Goal: Task Accomplishment & Management: Complete application form

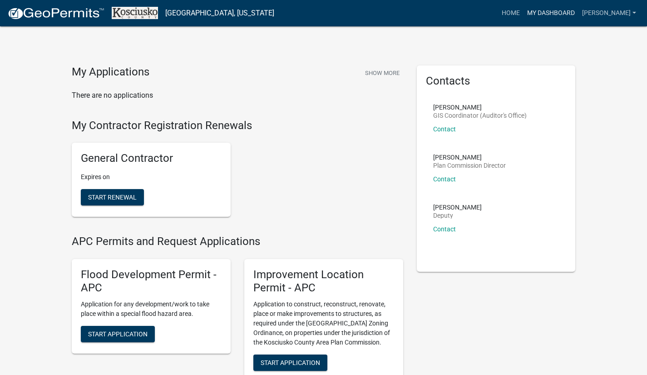
click at [571, 13] on link "My Dashboard" at bounding box center [551, 13] width 55 height 17
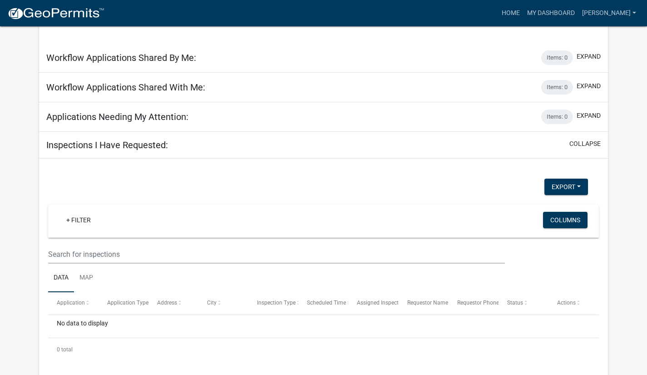
scroll to position [255, 0]
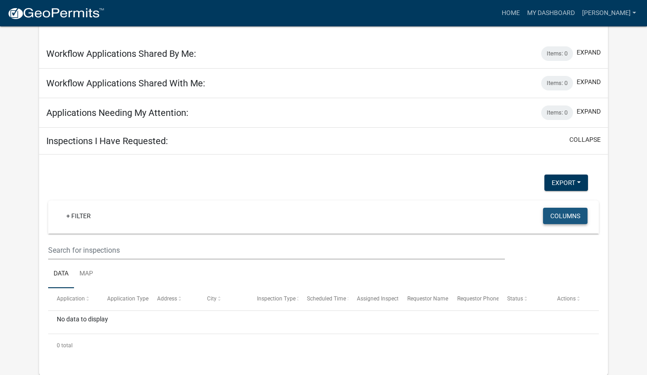
click at [565, 218] on button "Columns" at bounding box center [565, 216] width 45 height 16
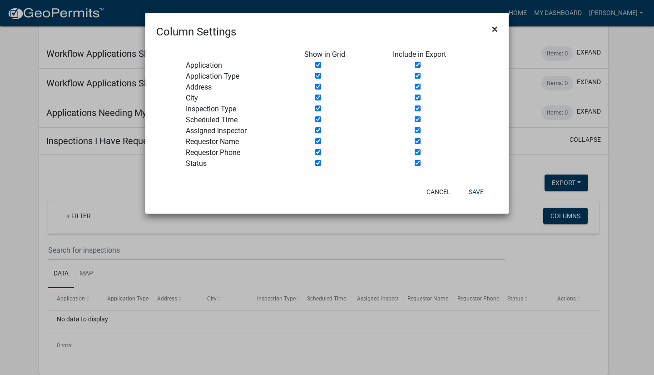
click at [497, 29] on span "×" at bounding box center [495, 29] width 6 height 13
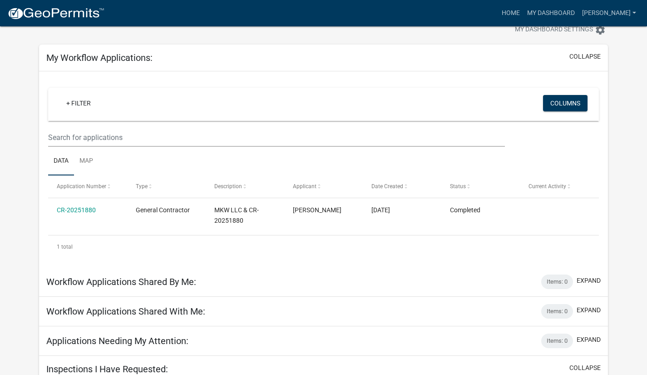
scroll to position [0, 0]
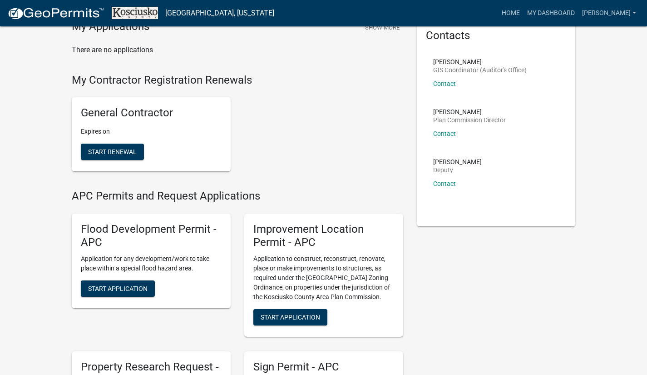
scroll to position [91, 0]
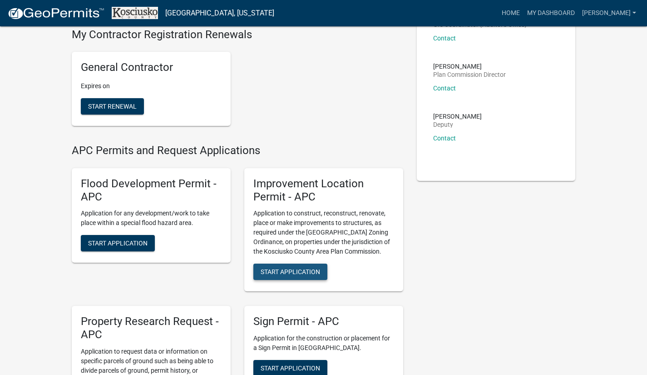
click at [293, 277] on button "Start Application" at bounding box center [290, 271] width 74 height 16
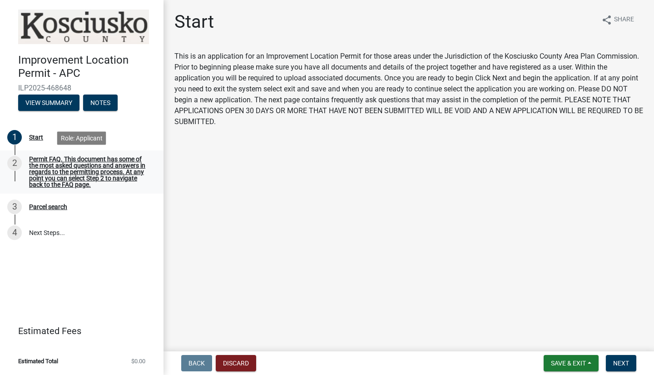
click at [49, 168] on div "Permit FAQ. This document has some of the most asked questions and answers in r…" at bounding box center [89, 172] width 120 height 32
click at [623, 367] on button "Next" at bounding box center [621, 363] width 30 height 16
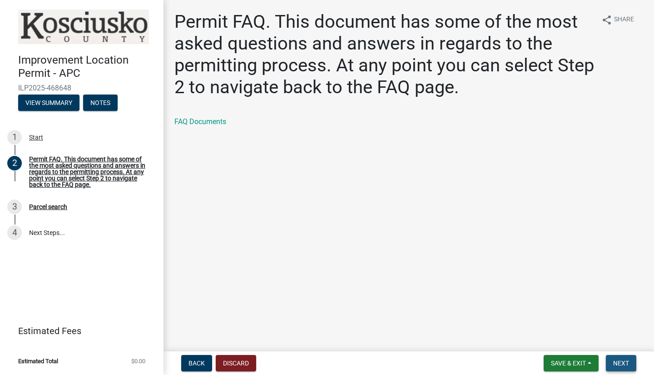
click at [623, 367] on button "Next" at bounding box center [621, 363] width 30 height 16
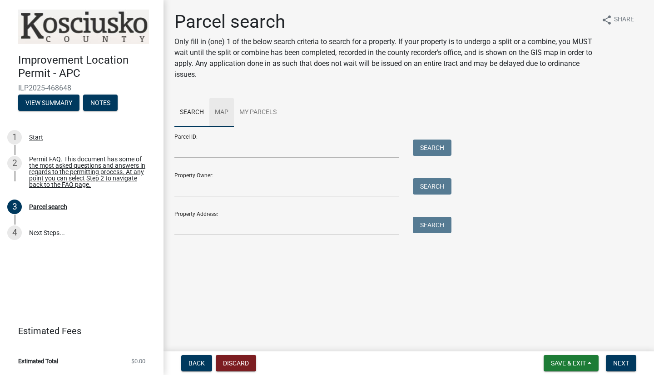
click at [222, 110] on link "Map" at bounding box center [221, 112] width 25 height 29
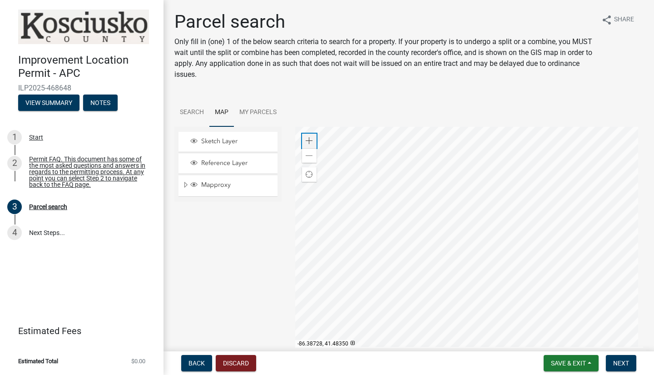
click at [307, 141] on span at bounding box center [309, 140] width 7 height 7
click at [422, 162] on div at bounding box center [469, 240] width 348 height 227
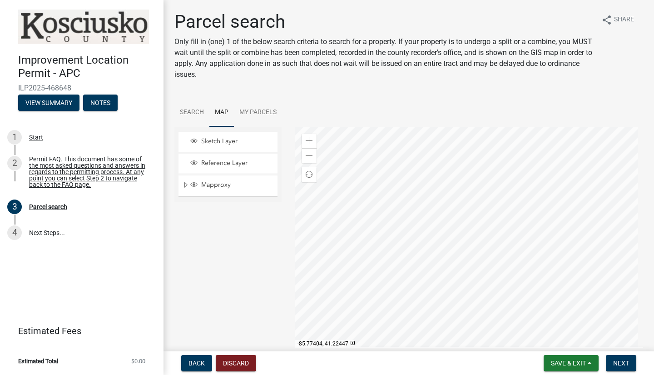
click at [481, 243] on div at bounding box center [469, 240] width 348 height 227
click at [308, 141] on span at bounding box center [309, 140] width 7 height 7
click at [504, 328] on div at bounding box center [469, 240] width 348 height 227
click at [467, 262] on div at bounding box center [469, 240] width 348 height 227
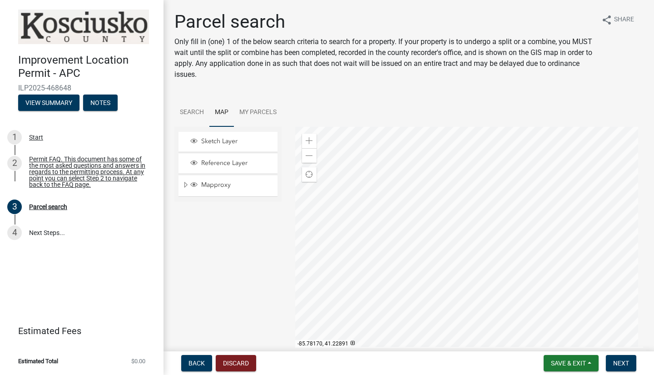
click at [465, 249] on div at bounding box center [469, 240] width 348 height 227
click at [439, 194] on div at bounding box center [469, 240] width 348 height 227
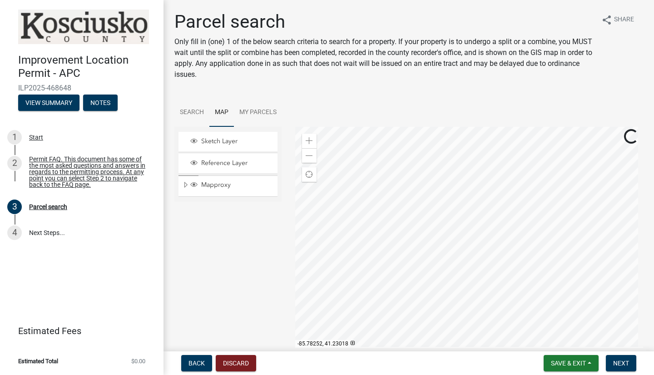
click at [438, 194] on div at bounding box center [469, 240] width 348 height 227
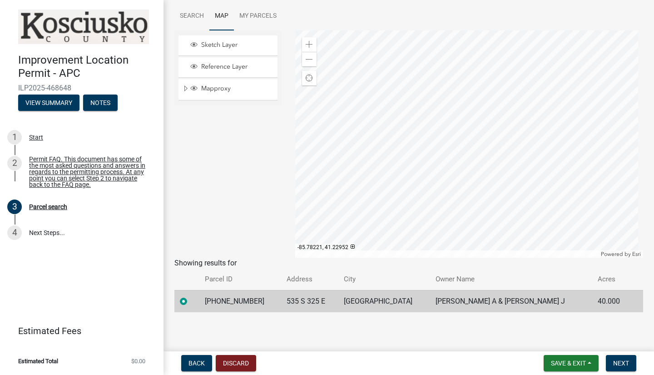
click at [484, 125] on div at bounding box center [469, 143] width 348 height 227
click at [446, 110] on div at bounding box center [469, 143] width 348 height 227
click at [457, 105] on div at bounding box center [469, 143] width 348 height 227
click at [468, 148] on div at bounding box center [469, 143] width 348 height 227
click at [500, 157] on div at bounding box center [469, 143] width 348 height 227
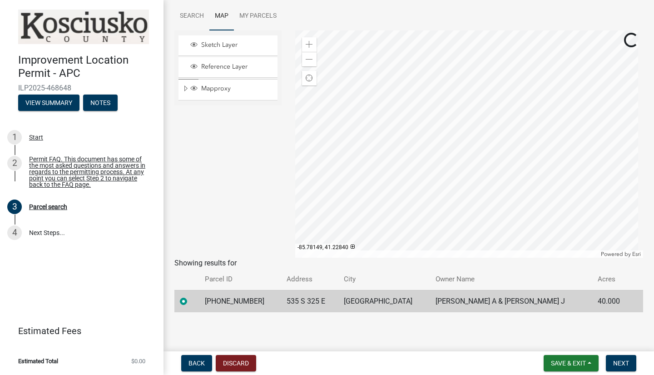
click at [500, 157] on div at bounding box center [469, 143] width 348 height 227
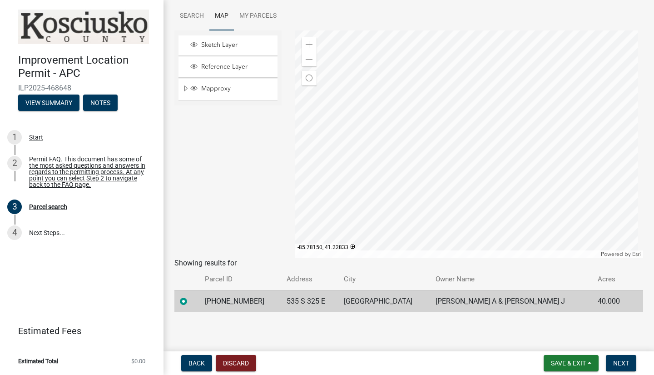
click at [257, 299] on td "[PHONE_NUMBER]" at bounding box center [239, 301] width 81 height 22
drag, startPoint x: 253, startPoint y: 301, endPoint x: 211, endPoint y: 292, distance: 42.8
click at [211, 292] on td "[PHONE_NUMBER]" at bounding box center [239, 301] width 81 height 22
copy td "[PHONE_NUMBER]"
click at [204, 15] on link "Search" at bounding box center [191, 16] width 35 height 29
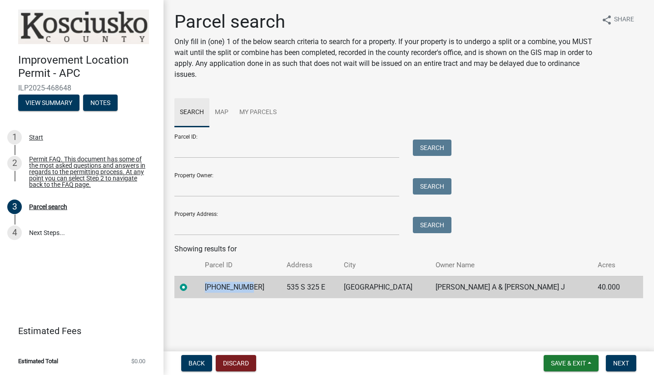
scroll to position [0, 0]
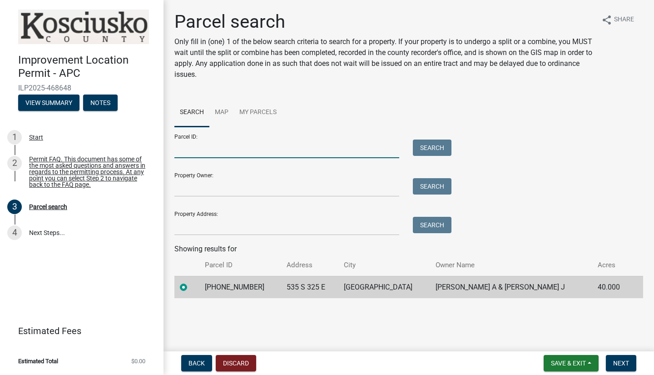
click at [247, 147] on input "Parcel ID:" at bounding box center [286, 148] width 225 height 19
paste input "[PHONE_NUMBER]"
type input "[PHONE_NUMBER]"
click at [413, 139] on button "Search" at bounding box center [432, 147] width 39 height 16
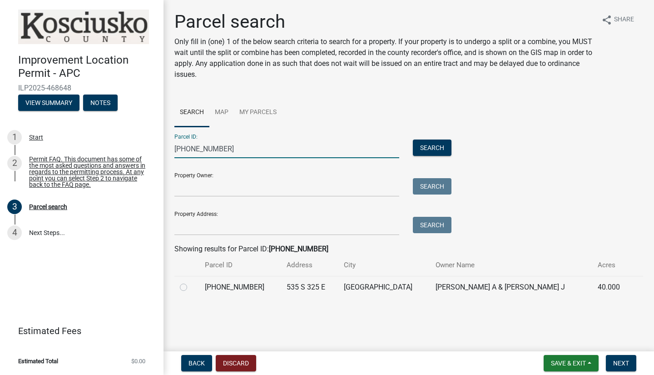
click at [305, 174] on div "Property Owner: Search" at bounding box center [310, 180] width 272 height 31
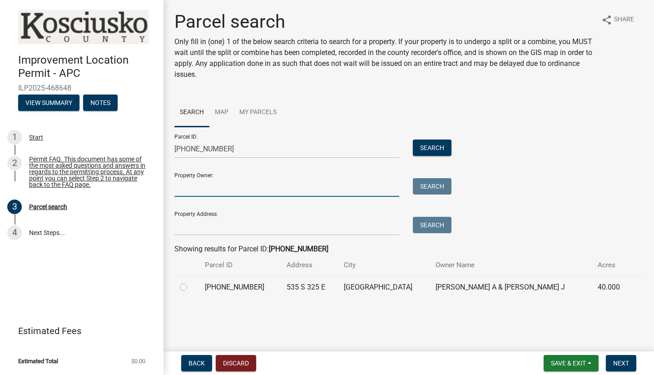
click at [218, 193] on input "Property Owner:" at bounding box center [286, 187] width 225 height 19
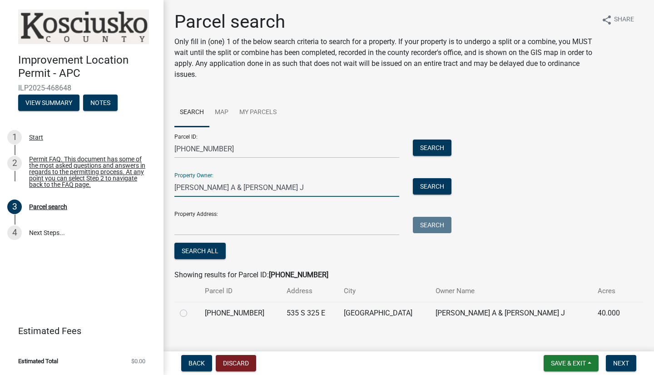
type input "[PERSON_NAME] A & [PERSON_NAME] J"
click at [294, 224] on input "Property Address:" at bounding box center [286, 226] width 225 height 19
click at [191, 307] on label at bounding box center [191, 307] width 0 height 0
click at [191, 313] on input "radio" at bounding box center [194, 310] width 6 height 6
radio input "true"
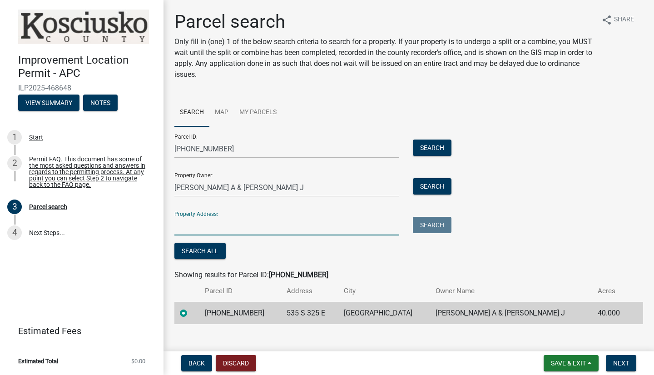
click at [274, 222] on input "Property Address:" at bounding box center [286, 226] width 225 height 19
click at [192, 228] on input "535 s 325 E" at bounding box center [286, 226] width 225 height 19
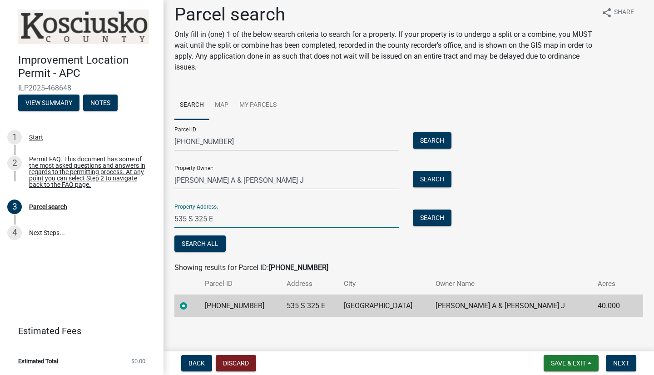
scroll to position [12, 0]
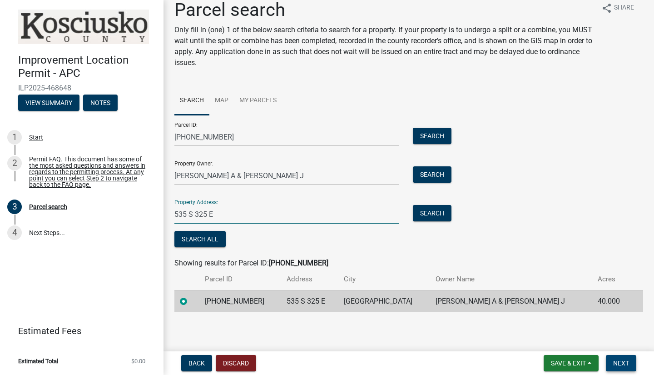
type input "535 S 325 E"
click at [629, 361] on span "Next" at bounding box center [621, 362] width 16 height 7
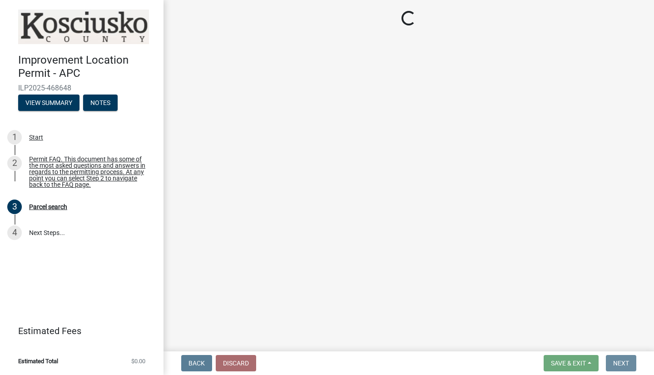
scroll to position [0, 0]
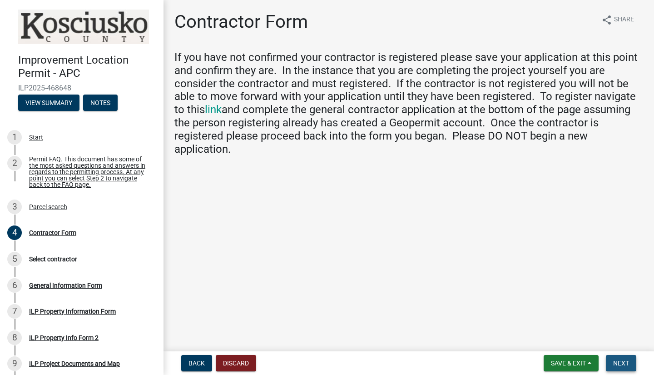
click at [625, 367] on button "Next" at bounding box center [621, 363] width 30 height 16
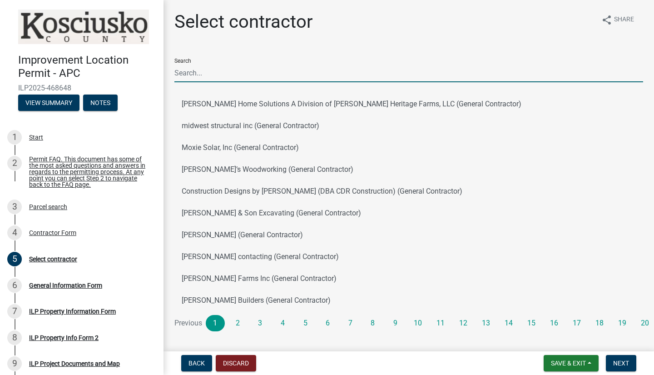
click at [258, 76] on input "Search" at bounding box center [408, 73] width 469 height 19
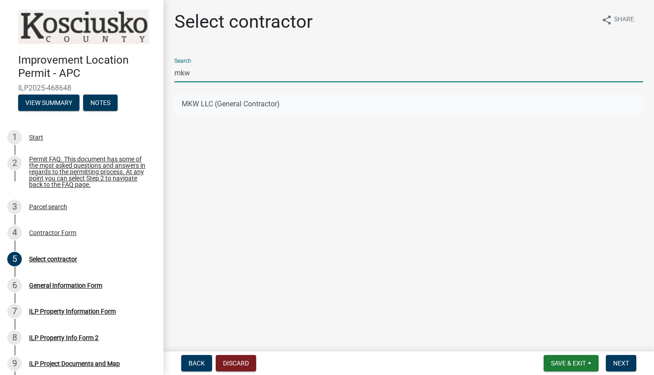
type input "mkw"
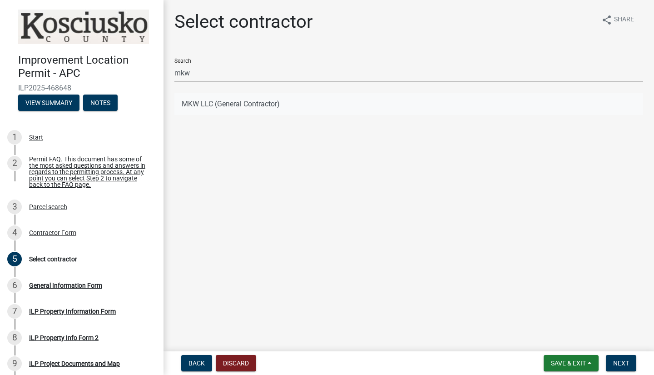
click at [223, 108] on button "MKW LLC (General Contractor)" at bounding box center [408, 104] width 469 height 22
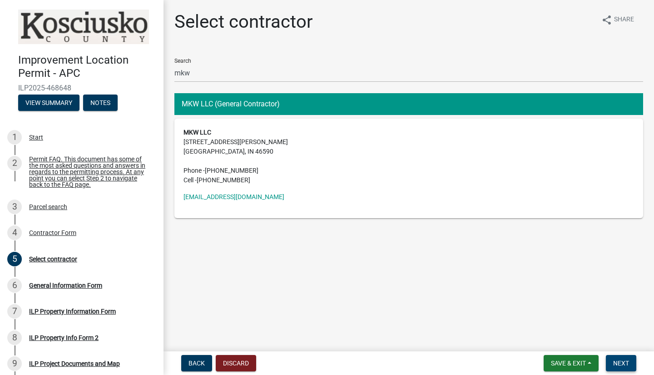
click at [625, 367] on button "Next" at bounding box center [621, 363] width 30 height 16
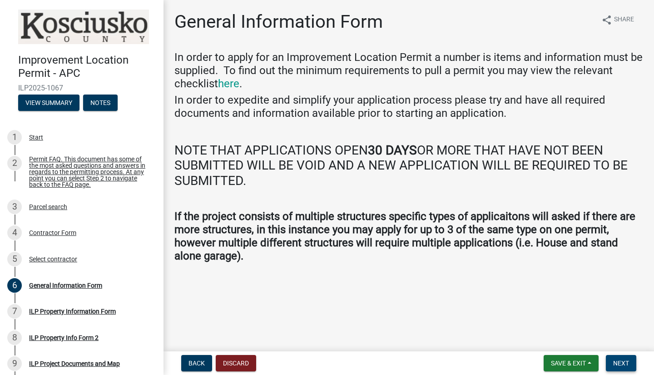
click at [618, 366] on span "Next" at bounding box center [621, 362] width 16 height 7
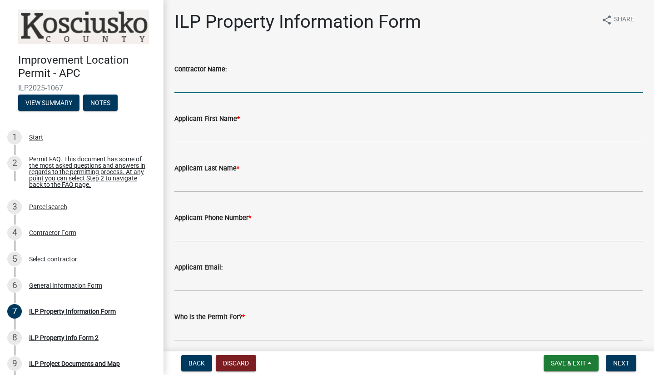
click at [277, 84] on input "Contractor Name:" at bounding box center [408, 83] width 469 height 19
type input "MKW LLC"
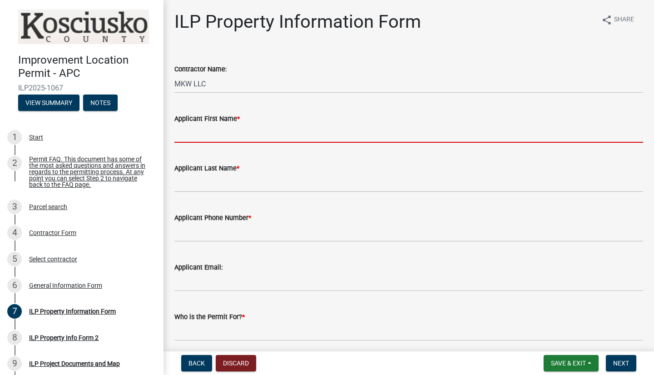
drag, startPoint x: 302, startPoint y: 128, endPoint x: 297, endPoint y: 140, distance: 13.1
click at [302, 128] on input "Applicant First Name *" at bounding box center [408, 133] width 469 height 19
type input "[PERSON_NAME]"
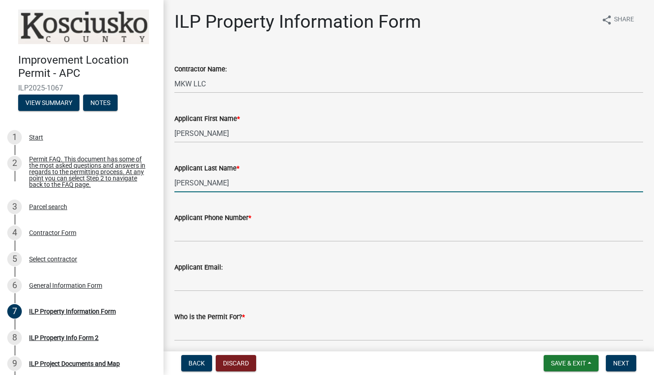
type input "[PERSON_NAME]"
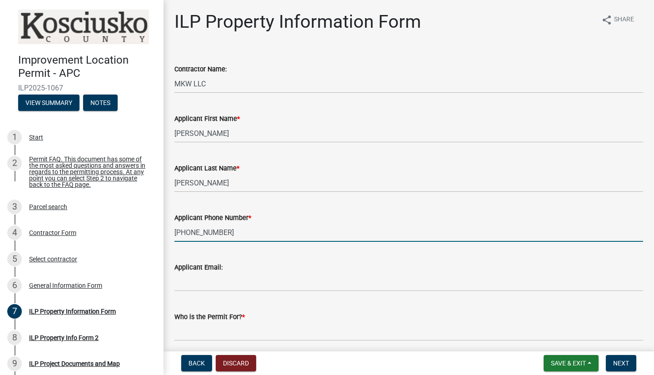
type input "[PHONE_NUMBER]"
drag, startPoint x: 252, startPoint y: 290, endPoint x: 253, endPoint y: 285, distance: 5.2
click at [252, 290] on input "Applicant Email:" at bounding box center [408, 281] width 469 height 19
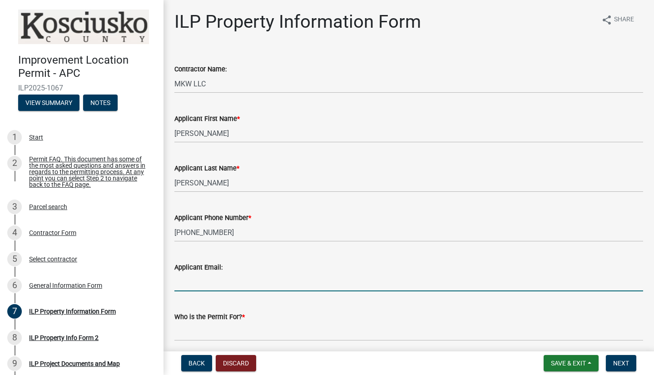
type input "[EMAIL_ADDRESS][DOMAIN_NAME]"
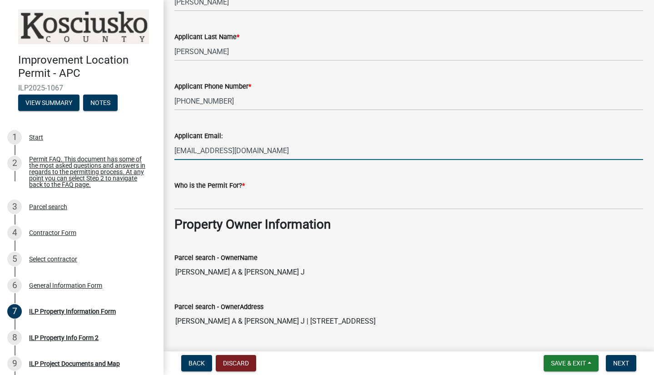
scroll to position [136, 0]
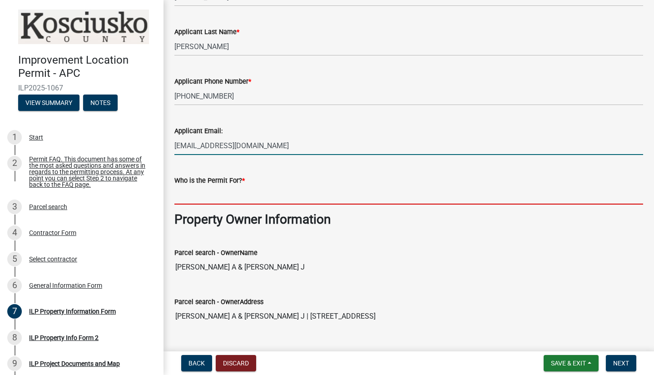
click at [261, 200] on input "Who is the Permit For? *" at bounding box center [408, 195] width 469 height 19
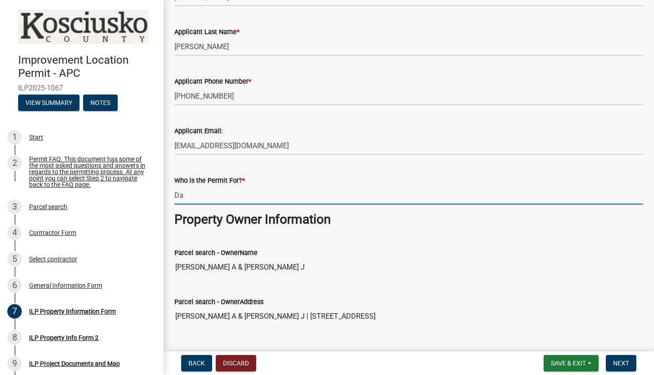
type input "D"
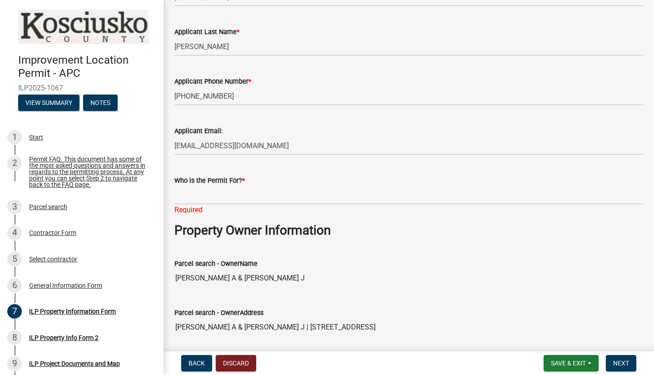
drag, startPoint x: 278, startPoint y: 263, endPoint x: 248, endPoint y: 267, distance: 30.6
click at [248, 267] on div "Parcel search - OwnerName [PERSON_NAME] A & [PERSON_NAME] J" at bounding box center [408, 266] width 469 height 42
click at [293, 277] on input "[PERSON_NAME] A & [PERSON_NAME] J" at bounding box center [408, 278] width 469 height 18
click at [296, 305] on div "Parcel search - OwnerAddress [PERSON_NAME] A & [PERSON_NAME] J | [STREET_ADDRES…" at bounding box center [408, 315] width 469 height 42
drag, startPoint x: 278, startPoint y: 278, endPoint x: 174, endPoint y: 279, distance: 103.6
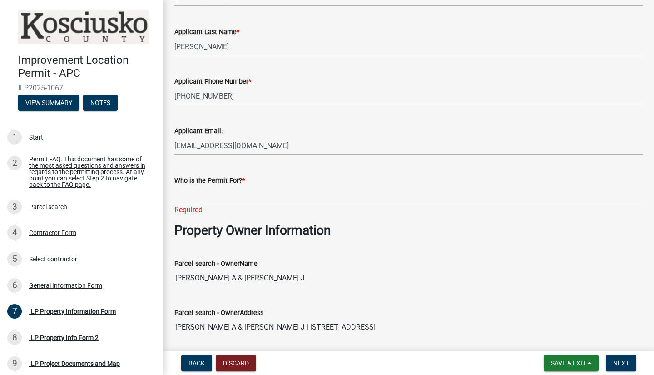
click at [174, 279] on input "[PERSON_NAME] A & [PERSON_NAME] J" at bounding box center [408, 278] width 469 height 18
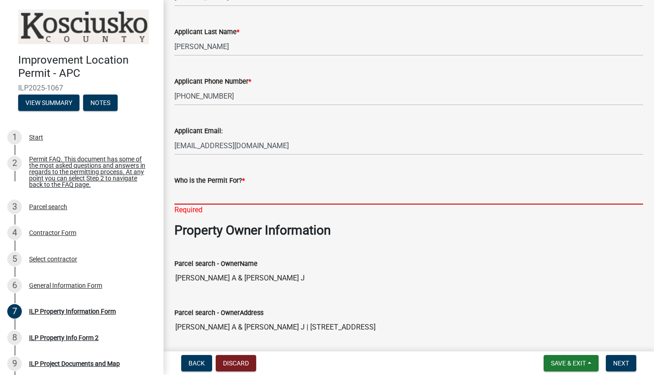
click at [203, 192] on input "Who is the Permit For? *" at bounding box center [408, 195] width 469 height 19
paste input "[PERSON_NAME] A & [PERSON_NAME] J"
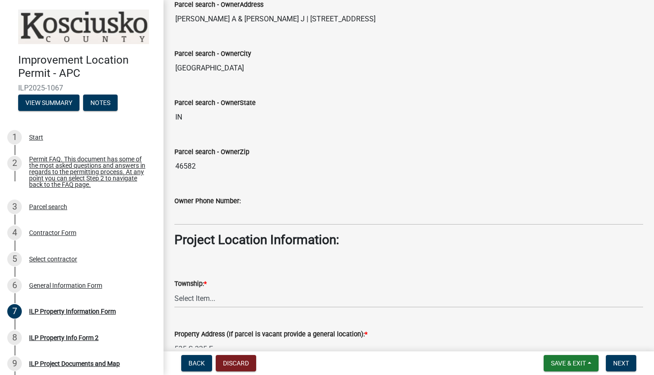
scroll to position [454, 0]
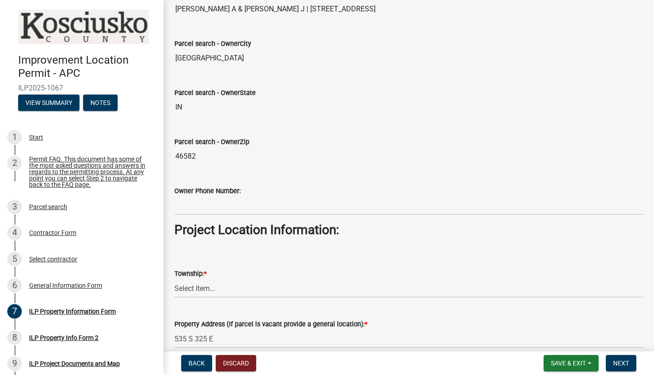
type input "[PERSON_NAME] A & [PERSON_NAME] J"
click at [262, 202] on input "Owner Phone Number:" at bounding box center [408, 205] width 469 height 19
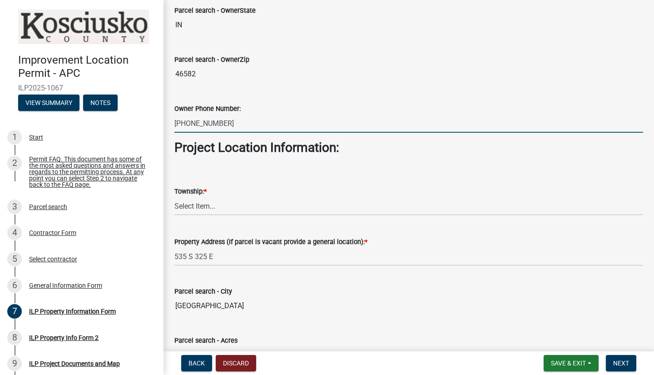
scroll to position [534, 0]
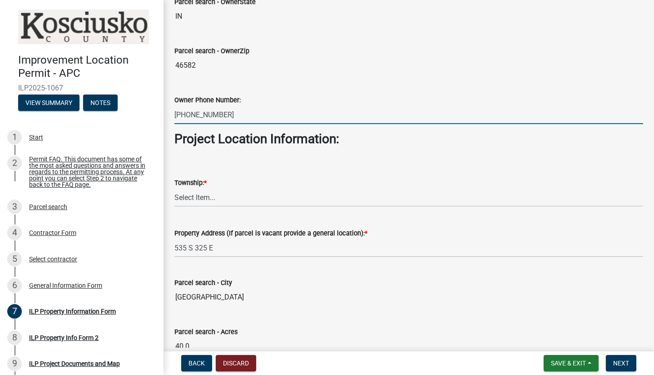
type input "[PHONE_NUMBER]"
click at [210, 200] on select "Select Item... [PERSON_NAME] - Elkhart Co Clay Etna [GEOGRAPHIC_DATA][PERSON_NA…" at bounding box center [408, 197] width 469 height 19
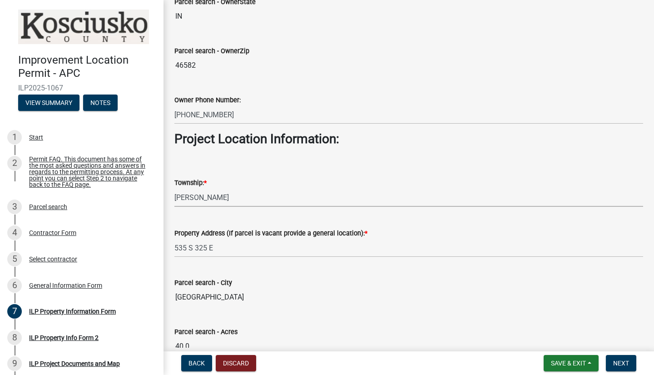
click at [174, 188] on select "Select Item... [PERSON_NAME] - Elkhart Co Clay Etna [GEOGRAPHIC_DATA][PERSON_NA…" at bounding box center [408, 197] width 469 height 19
select select "adf60358-013e-4c9f-9dad-09561f394e7b"
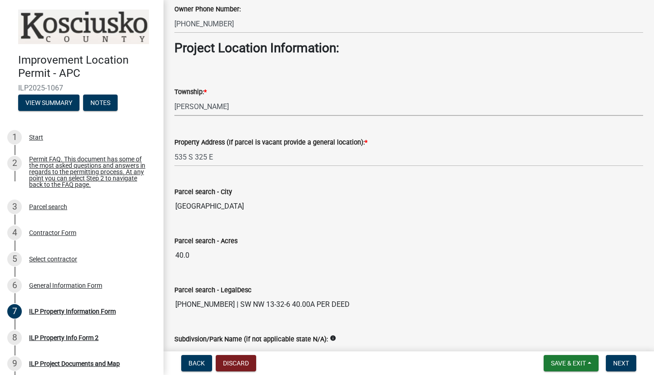
scroll to position [733, 0]
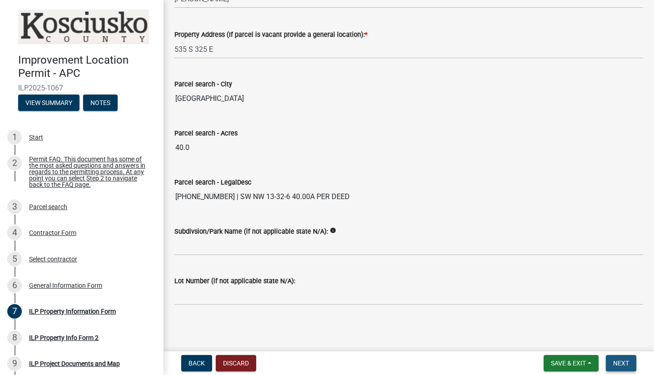
click at [628, 362] on span "Next" at bounding box center [621, 362] width 16 height 7
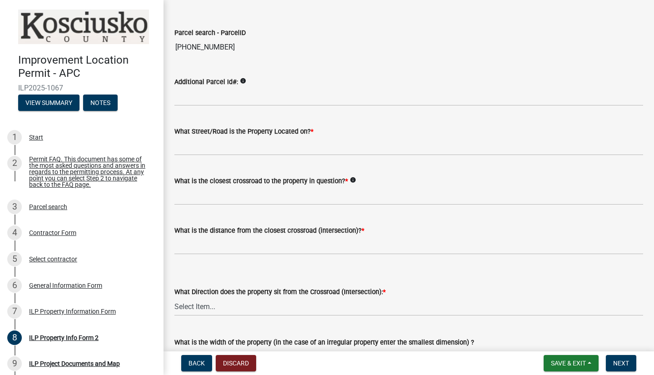
scroll to position [45, 0]
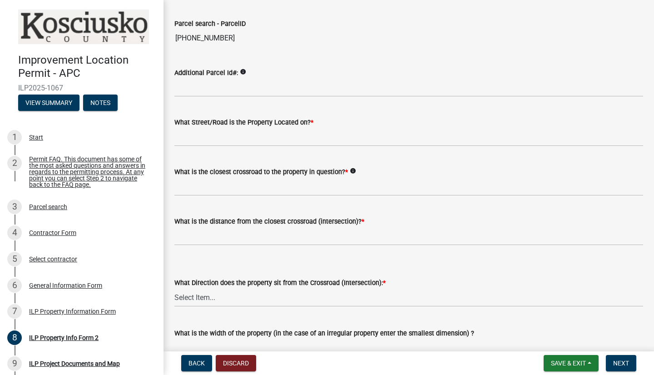
click at [240, 70] on icon "info" at bounding box center [243, 72] width 6 height 6
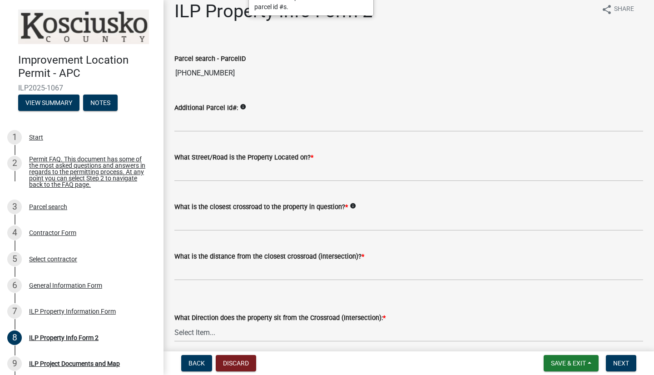
scroll to position [0, 0]
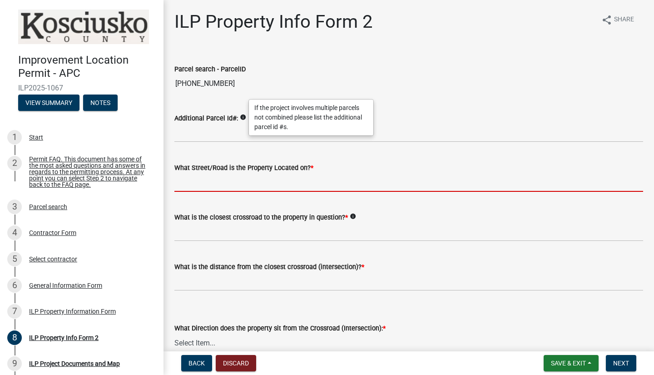
click at [318, 185] on input "What Street/Road is the Property Located on? *" at bounding box center [408, 182] width 469 height 19
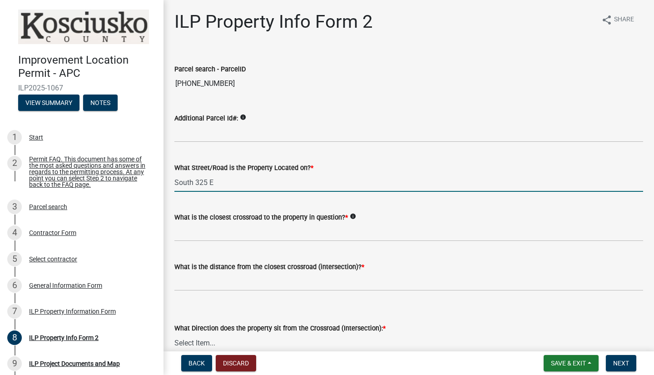
type input "South 325 E"
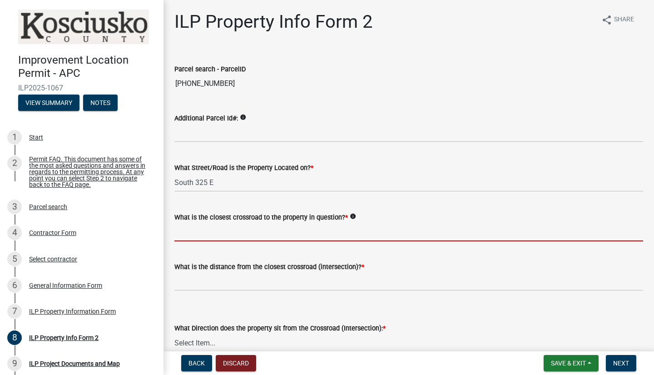
click at [337, 230] on input "What is the closest crossroad to the property in question? *" at bounding box center [408, 232] width 469 height 19
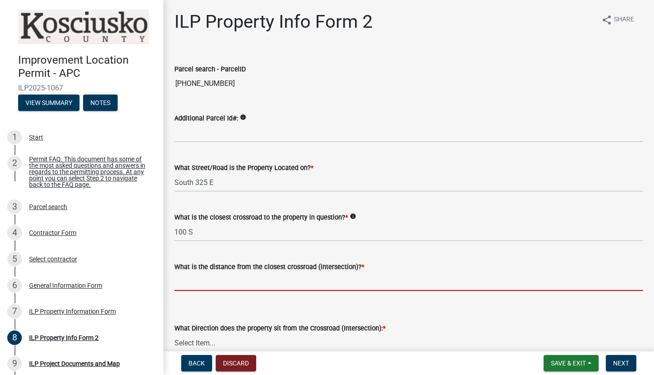
click at [259, 284] on input "text" at bounding box center [408, 281] width 469 height 19
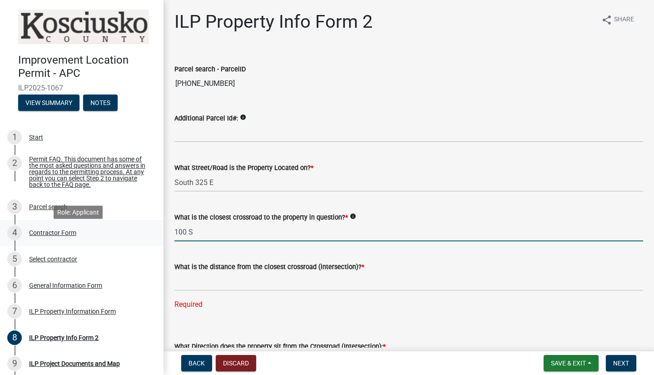
drag, startPoint x: 227, startPoint y: 236, endPoint x: 138, endPoint y: 234, distance: 89.5
click at [138, 234] on div "Improvement Location Permit - APC ILP2025-1067 View Summary Notes 1 Start 2 Per…" at bounding box center [327, 187] width 654 height 375
type input "3"
type input "South 325 E"
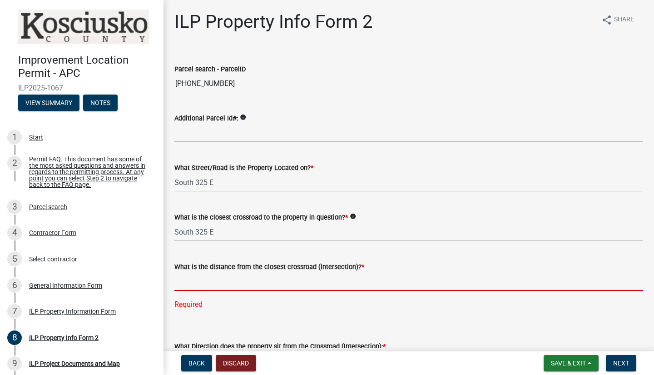
click at [272, 283] on input "text" at bounding box center [408, 281] width 469 height 19
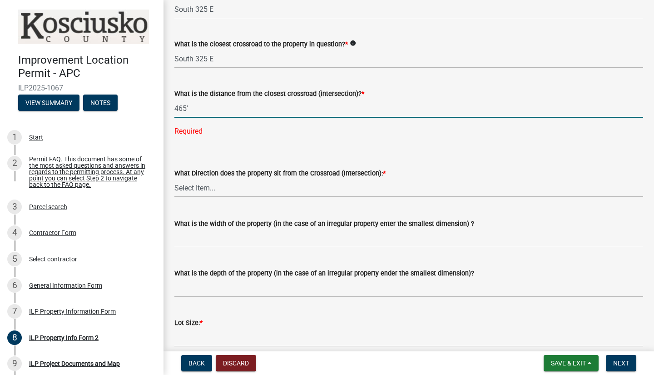
scroll to position [182, 0]
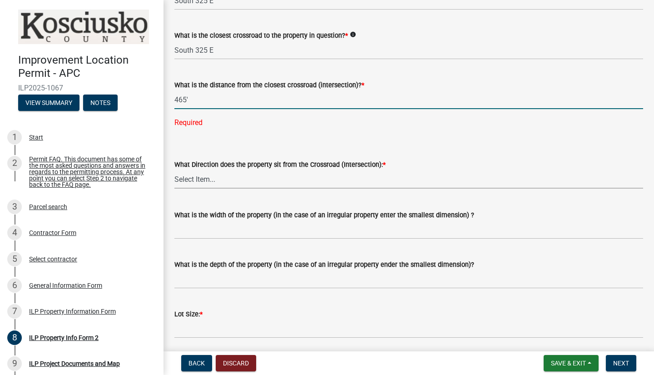
type input "465"
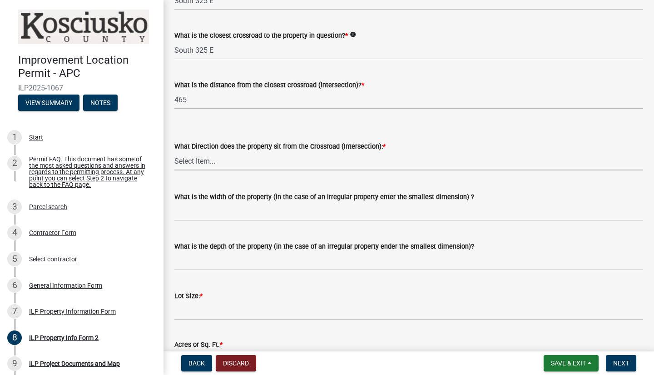
click at [372, 182] on wm-data-entity-input-list "Parcel search - ParcelID [PHONE_NUMBER] Additional Parcel Id#: info What Street…" at bounding box center [408, 191] width 469 height 645
click at [174, 152] on select "Select Item... N NE NW S SE SW E W" at bounding box center [408, 161] width 469 height 19
select select "7b11be74-d7bb-4878-8b50-4ecdc0000cbf"
click at [322, 214] on input "What is the width of the property (in the case of an irregular property enter t…" at bounding box center [408, 211] width 469 height 19
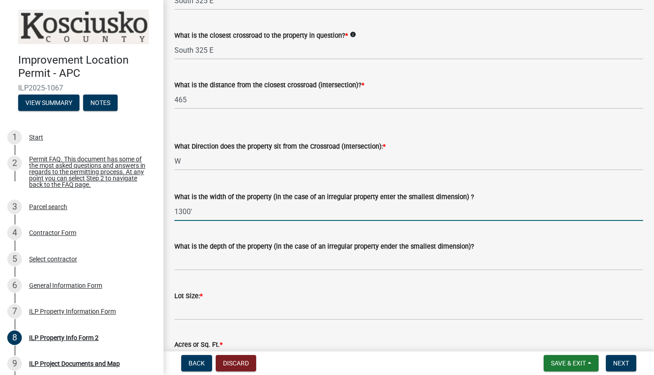
type input "1300'"
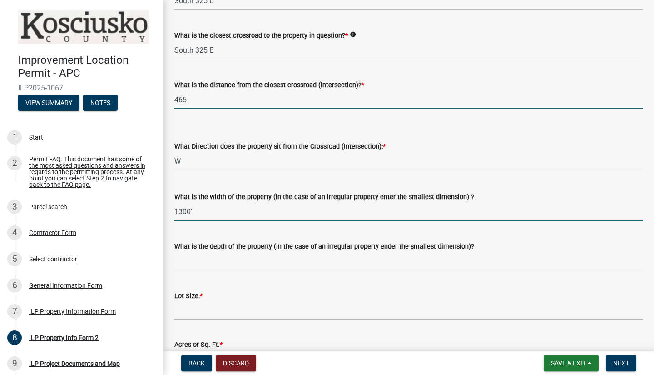
click at [245, 104] on input "465" at bounding box center [408, 99] width 469 height 19
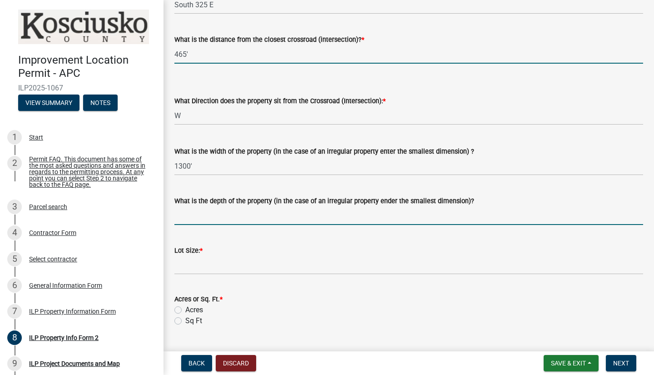
type input "465"
click at [247, 218] on input "What is the depth of the property (in the case of an irregular property ender t…" at bounding box center [408, 215] width 469 height 19
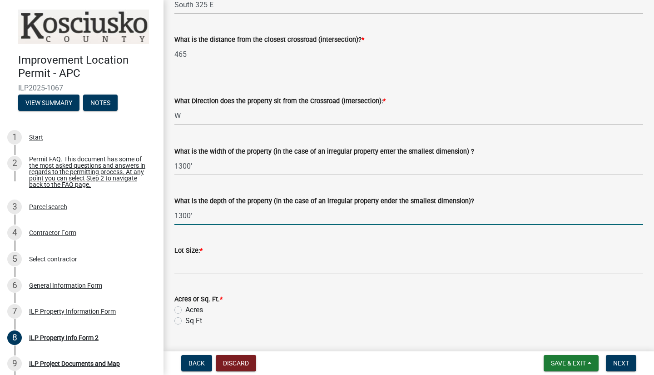
type input "1300'"
click at [212, 270] on input "text" at bounding box center [408, 265] width 469 height 19
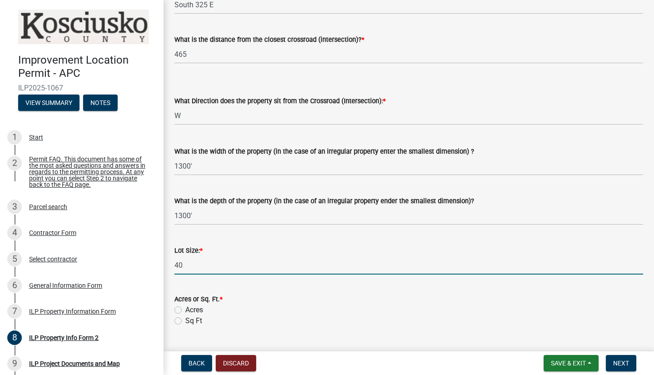
type input "40"
click at [185, 308] on label "Acres" at bounding box center [194, 309] width 18 height 11
click at [185, 308] on input "Acres" at bounding box center [188, 307] width 6 height 6
radio input "true"
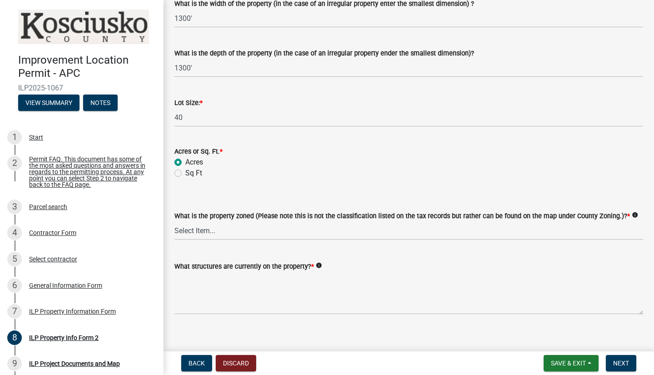
scroll to position [384, 0]
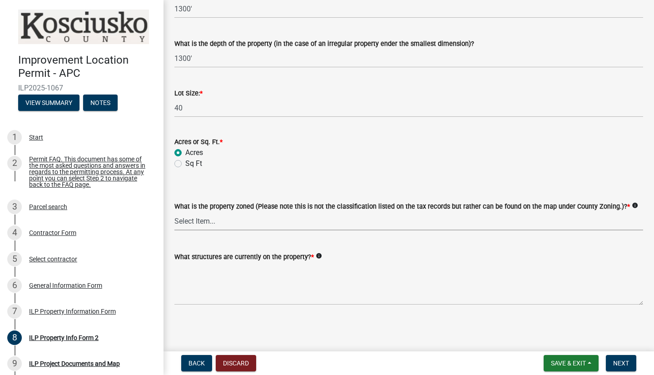
click at [277, 223] on select "Select Item... Agricultural Agricultural 2 Commercial Environmental Industrial …" at bounding box center [408, 221] width 469 height 19
click at [174, 212] on select "Select Item... Agricultural Agricultural 2 Commercial Environmental Industrial …" at bounding box center [408, 221] width 469 height 19
select select "ea119d11-e52e-4559-b746-af06211fe819"
click at [268, 295] on textarea "What structures are currently on the property? *" at bounding box center [408, 283] width 469 height 43
click at [316, 254] on icon "info" at bounding box center [319, 256] width 6 height 6
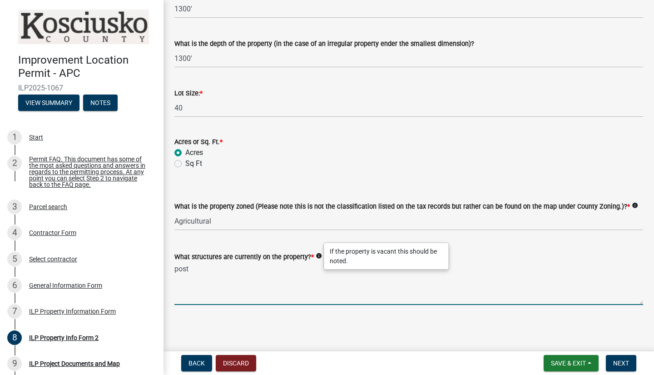
click at [233, 268] on textarea "post" at bounding box center [408, 283] width 469 height 43
type textarea "p"
type textarea "2"
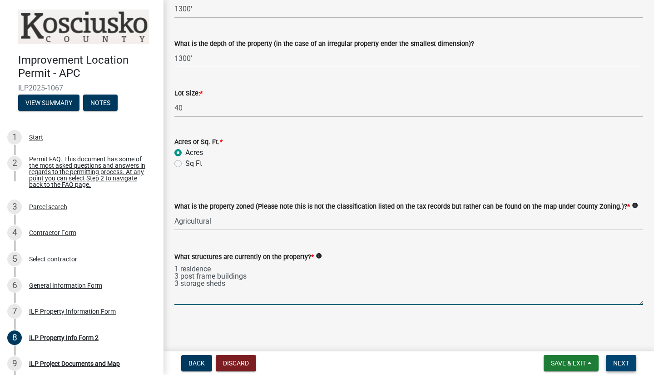
type textarea "1 residence 3 post frame buildings 3 storage sheds"
click at [611, 362] on button "Next" at bounding box center [621, 363] width 30 height 16
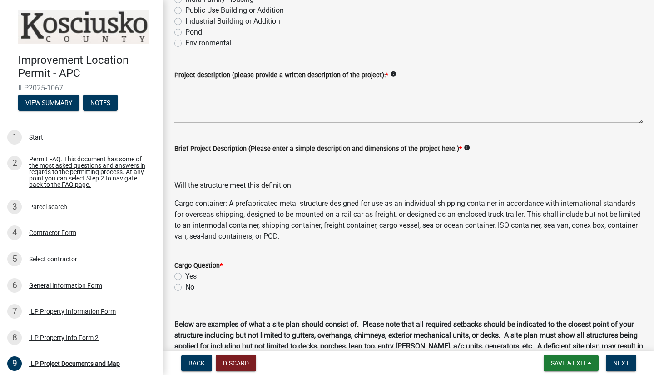
scroll to position [136, 0]
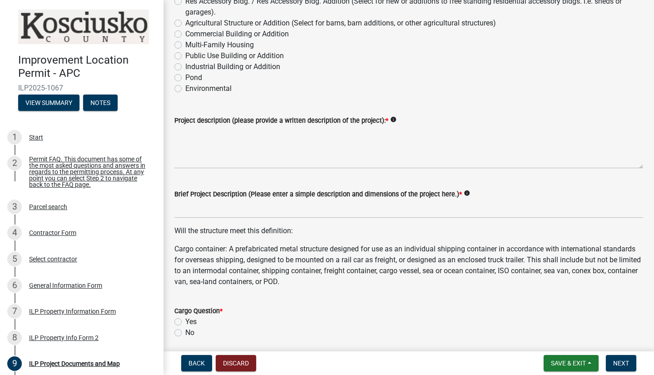
click at [390, 120] on icon "info" at bounding box center [393, 119] width 6 height 6
click at [185, 24] on label "Agricultural Structure or Addition (Select for barns, barn additions, or other …" at bounding box center [340, 23] width 311 height 11
click at [185, 24] on input "Agricultural Structure or Addition (Select for barns, barn additions, or other …" at bounding box center [188, 21] width 6 height 6
radio input "true"
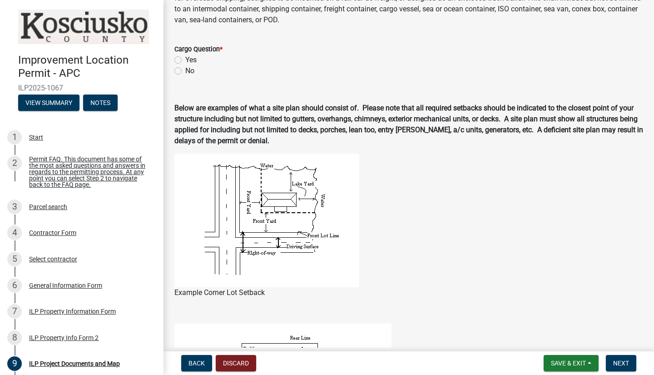
scroll to position [409, 0]
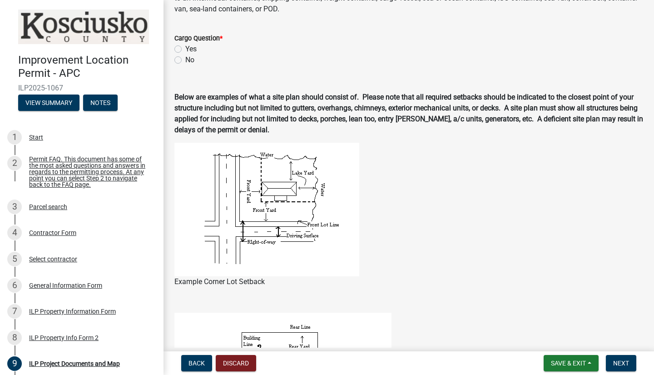
click at [260, 222] on img at bounding box center [266, 210] width 185 height 134
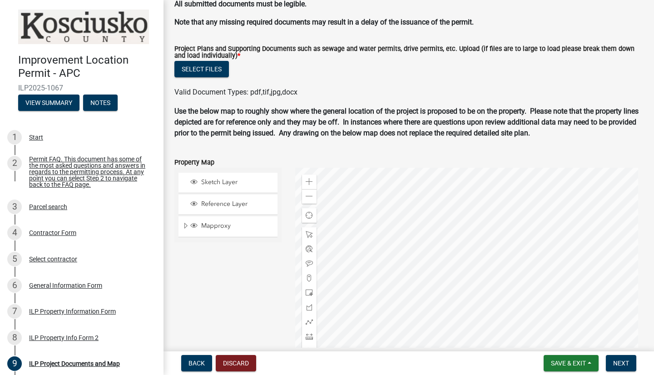
scroll to position [860, 0]
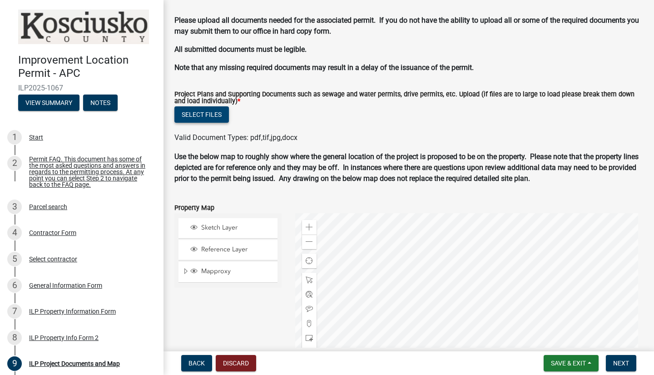
click at [197, 114] on button "Select files" at bounding box center [201, 114] width 54 height 16
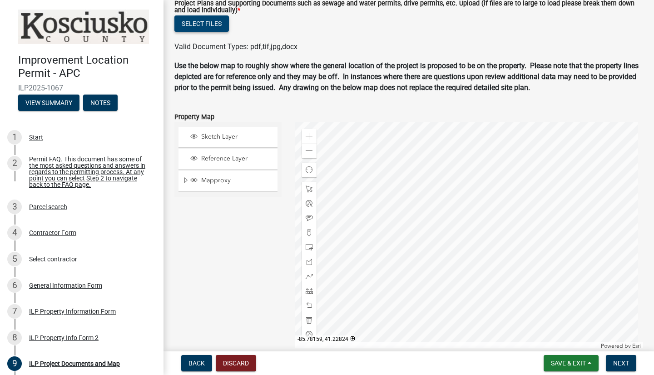
scroll to position [996, 0]
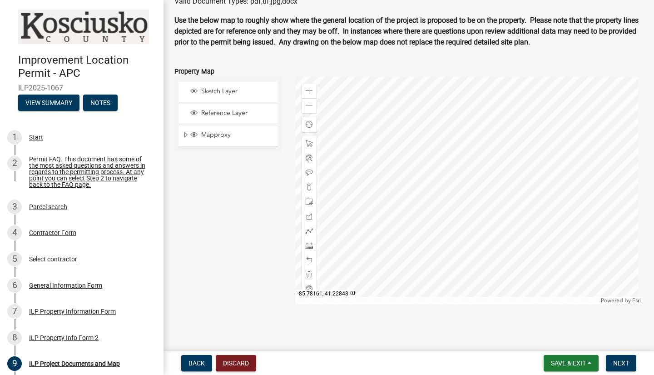
click at [480, 224] on div at bounding box center [469, 190] width 348 height 227
click at [310, 91] on span at bounding box center [309, 90] width 7 height 7
click at [478, 192] on div at bounding box center [469, 190] width 348 height 227
click at [310, 88] on span at bounding box center [309, 90] width 7 height 7
click at [309, 89] on span at bounding box center [309, 90] width 7 height 7
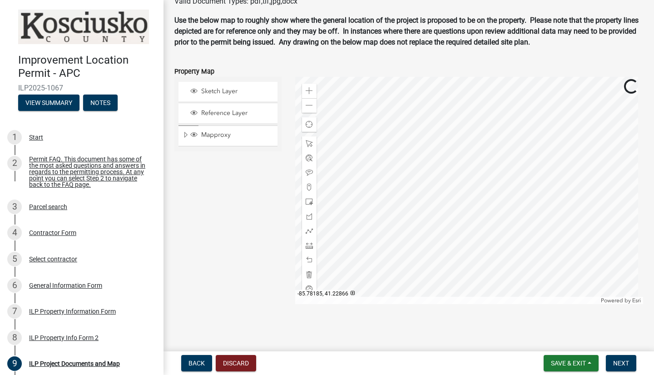
click at [404, 104] on div at bounding box center [469, 190] width 348 height 227
click at [308, 216] on span at bounding box center [309, 216] width 7 height 7
click at [456, 163] on div at bounding box center [469, 190] width 348 height 227
click at [467, 155] on div at bounding box center [469, 190] width 348 height 227
click at [481, 173] on div at bounding box center [469, 190] width 348 height 227
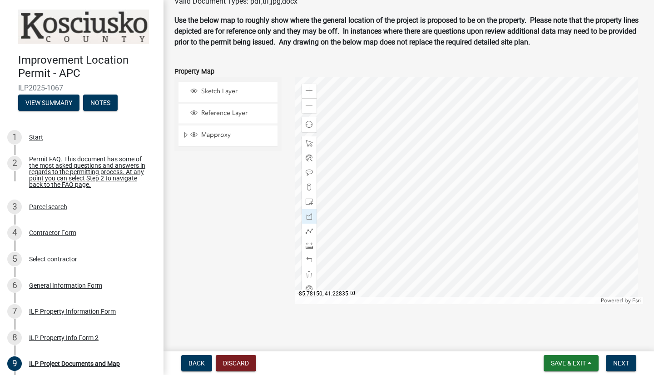
click at [470, 180] on div at bounding box center [469, 190] width 348 height 227
click at [459, 162] on div at bounding box center [469, 190] width 348 height 227
click at [468, 155] on div at bounding box center [469, 190] width 348 height 227
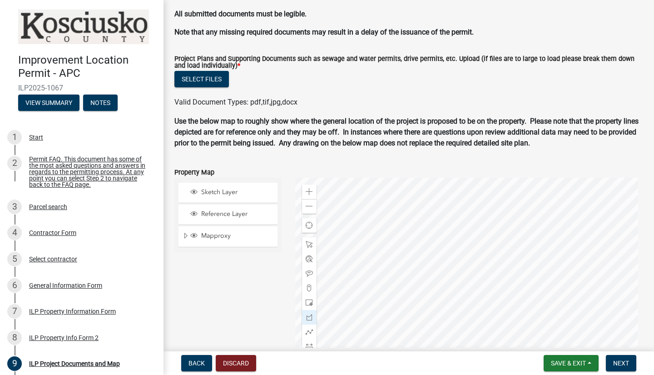
scroll to position [906, 0]
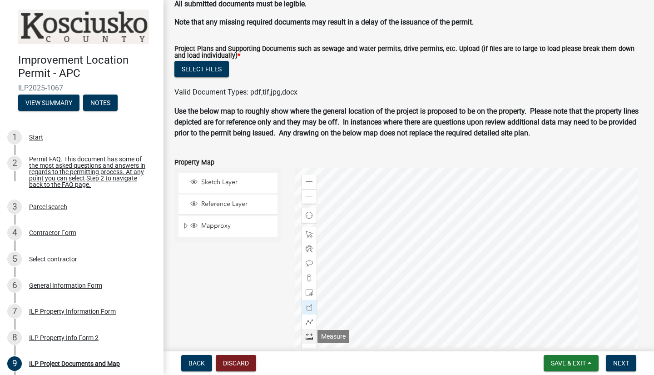
click at [309, 332] on span at bounding box center [309, 335] width 7 height 7
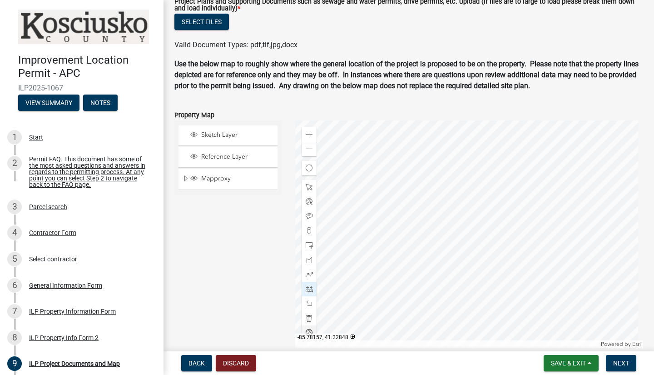
click at [456, 191] on div at bounding box center [469, 233] width 348 height 227
click at [347, 98] on wm-data-entity-input "Use the below map to roughly show where the general location of the project is …" at bounding box center [408, 79] width 469 height 40
click at [309, 288] on span at bounding box center [309, 288] width 7 height 7
click at [306, 185] on span at bounding box center [309, 186] width 7 height 7
click at [465, 212] on div at bounding box center [469, 233] width 348 height 227
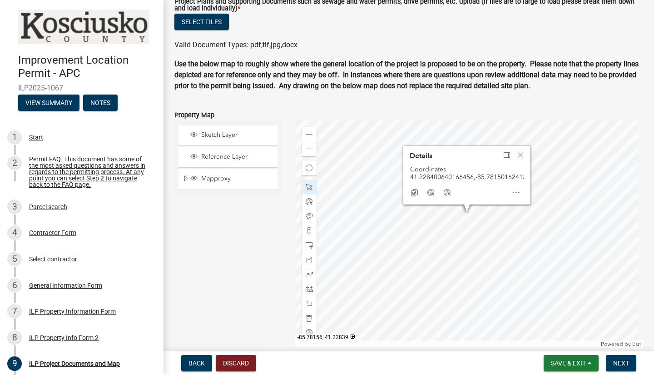
click at [460, 215] on div at bounding box center [469, 233] width 348 height 227
click at [518, 151] on span "Close" at bounding box center [520, 154] width 7 height 7
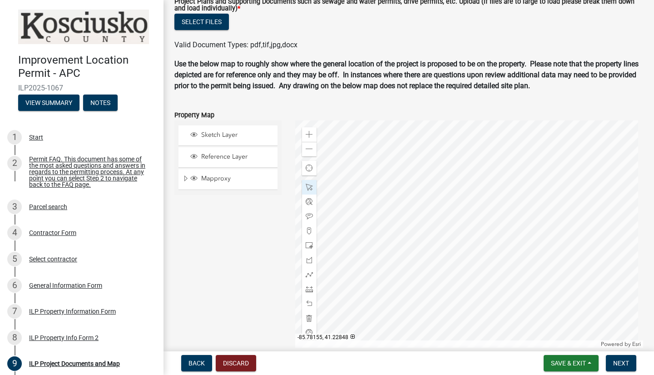
click at [461, 192] on div at bounding box center [469, 233] width 348 height 227
click at [505, 225] on div at bounding box center [469, 233] width 348 height 227
click at [346, 323] on div at bounding box center [469, 233] width 348 height 227
click at [455, 268] on div at bounding box center [469, 233] width 348 height 227
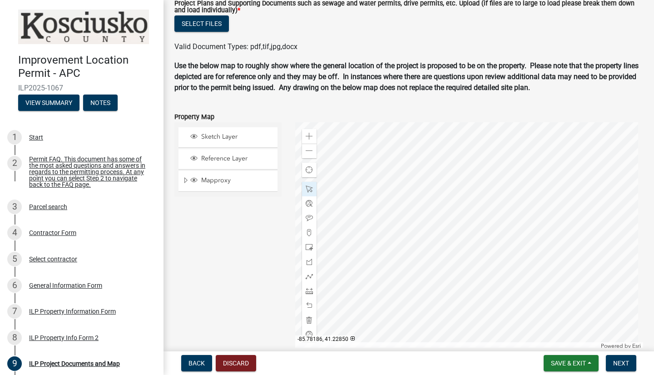
scroll to position [996, 0]
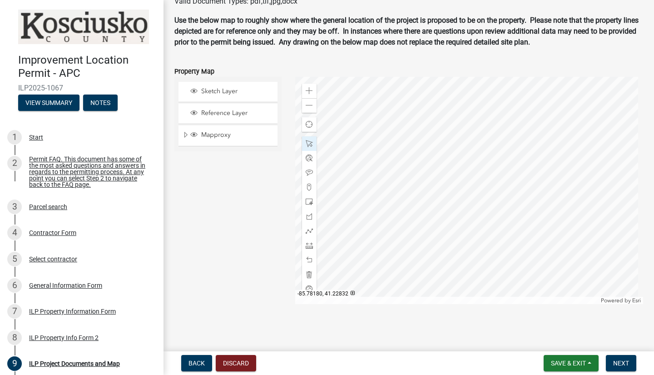
click at [383, 272] on div at bounding box center [469, 190] width 348 height 227
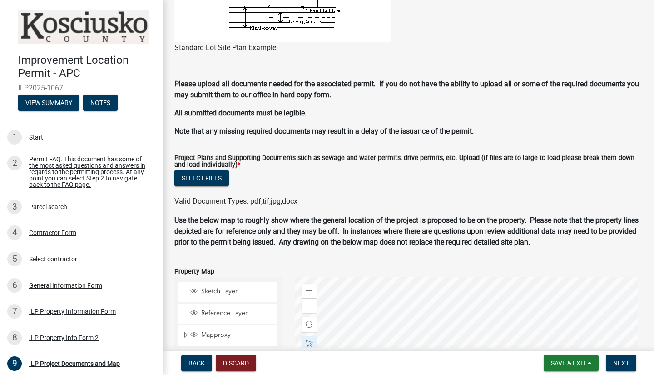
scroll to position [815, 0]
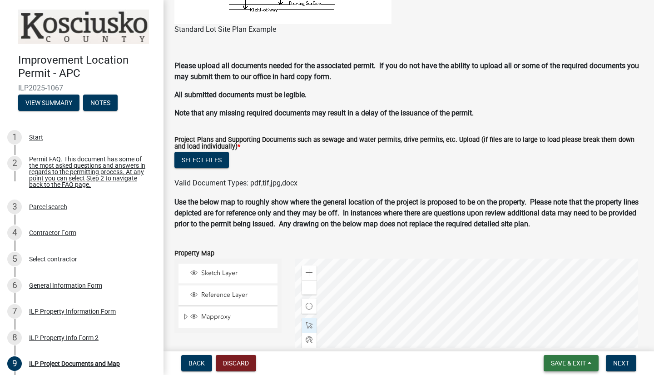
click at [578, 367] on button "Save & Exit" at bounding box center [571, 363] width 55 height 16
click at [565, 337] on button "Save & Exit" at bounding box center [562, 339] width 73 height 22
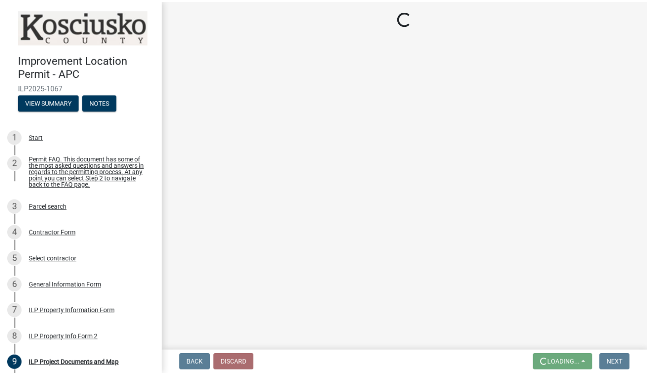
scroll to position [0, 0]
